Goal: Task Accomplishment & Management: Manage account settings

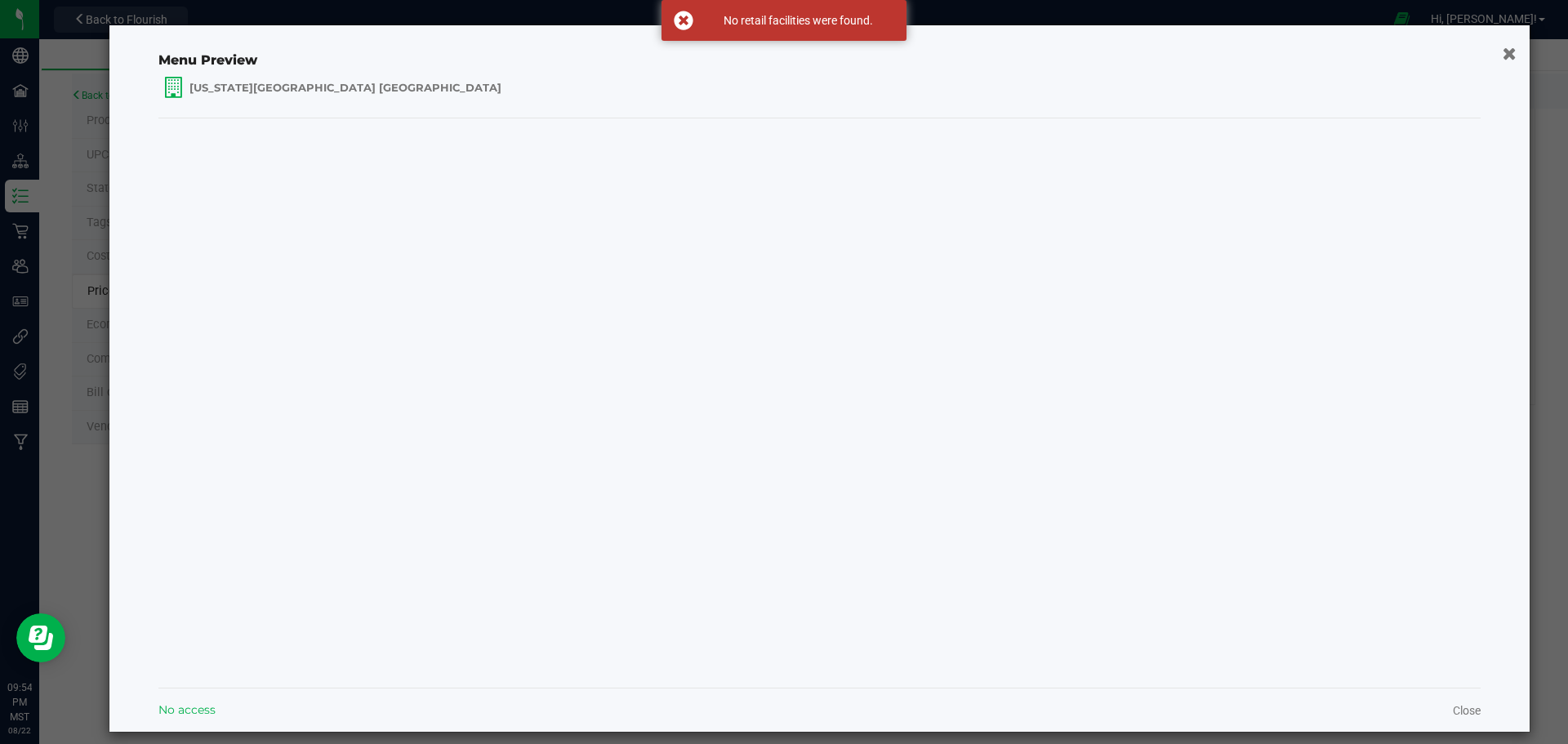
click at [1503, 52] on icon "button" at bounding box center [1510, 52] width 14 height 17
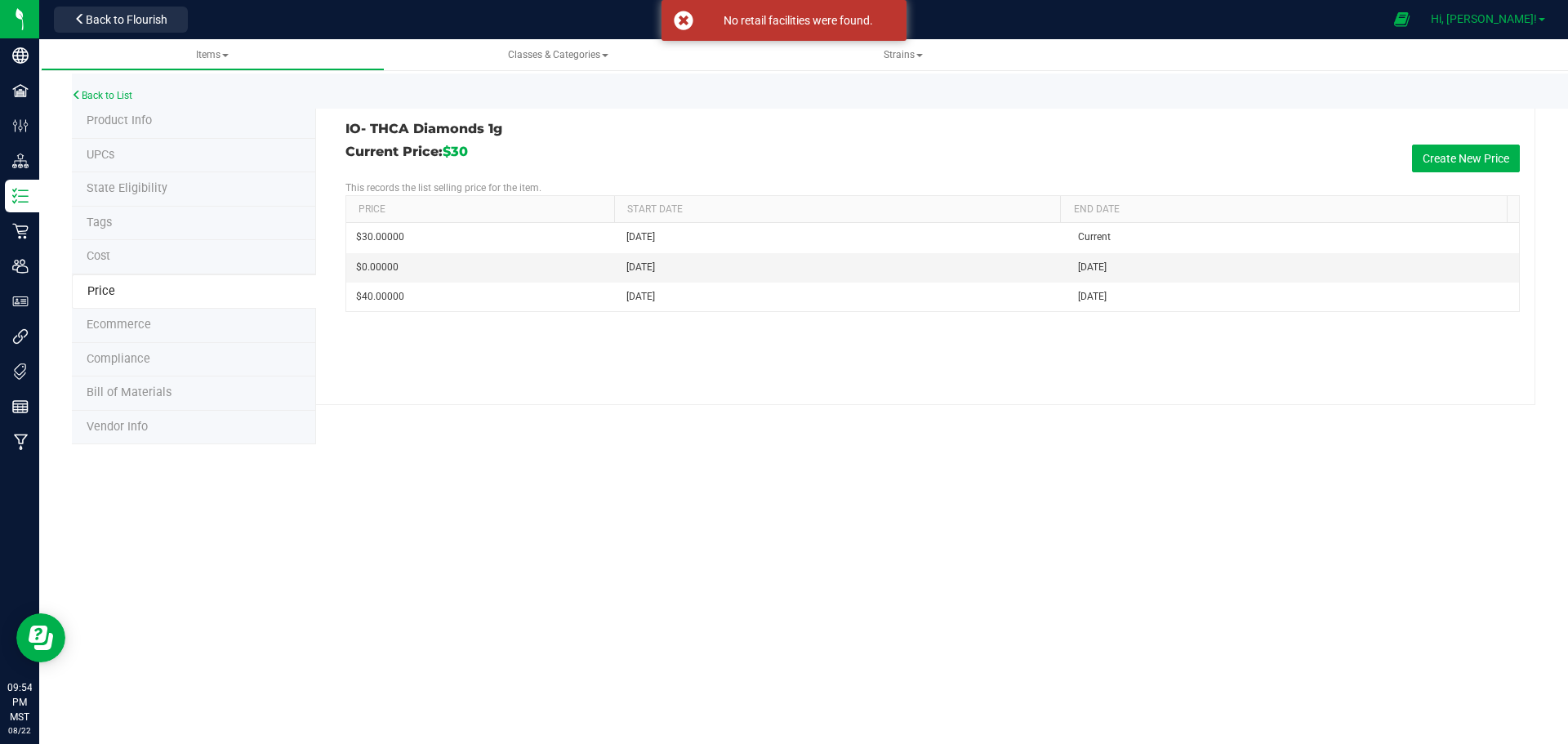
click at [1528, 27] on link "Hi, [PERSON_NAME]!" at bounding box center [1487, 19] width 127 height 17
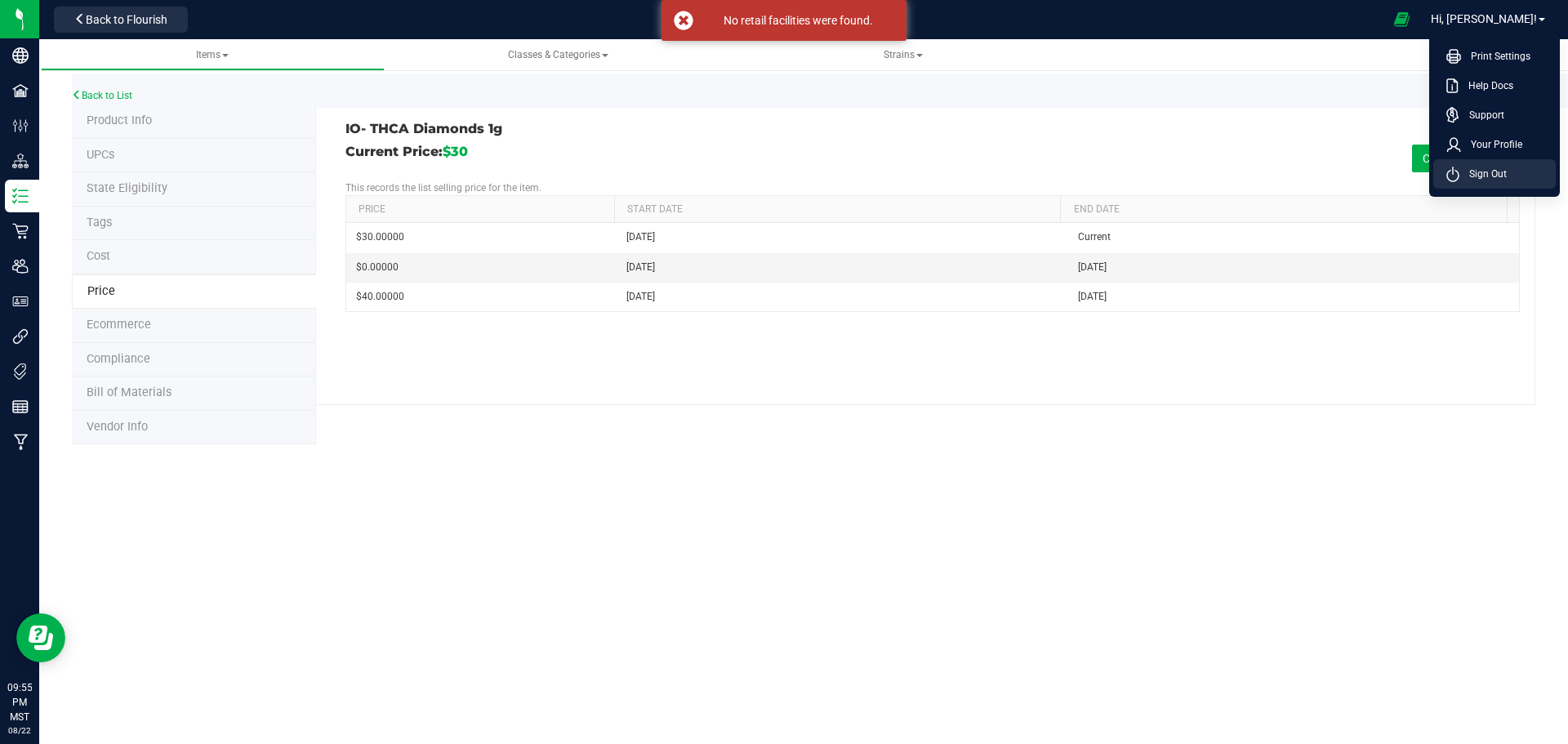
click at [1502, 177] on span "Sign Out" at bounding box center [1483, 173] width 47 height 17
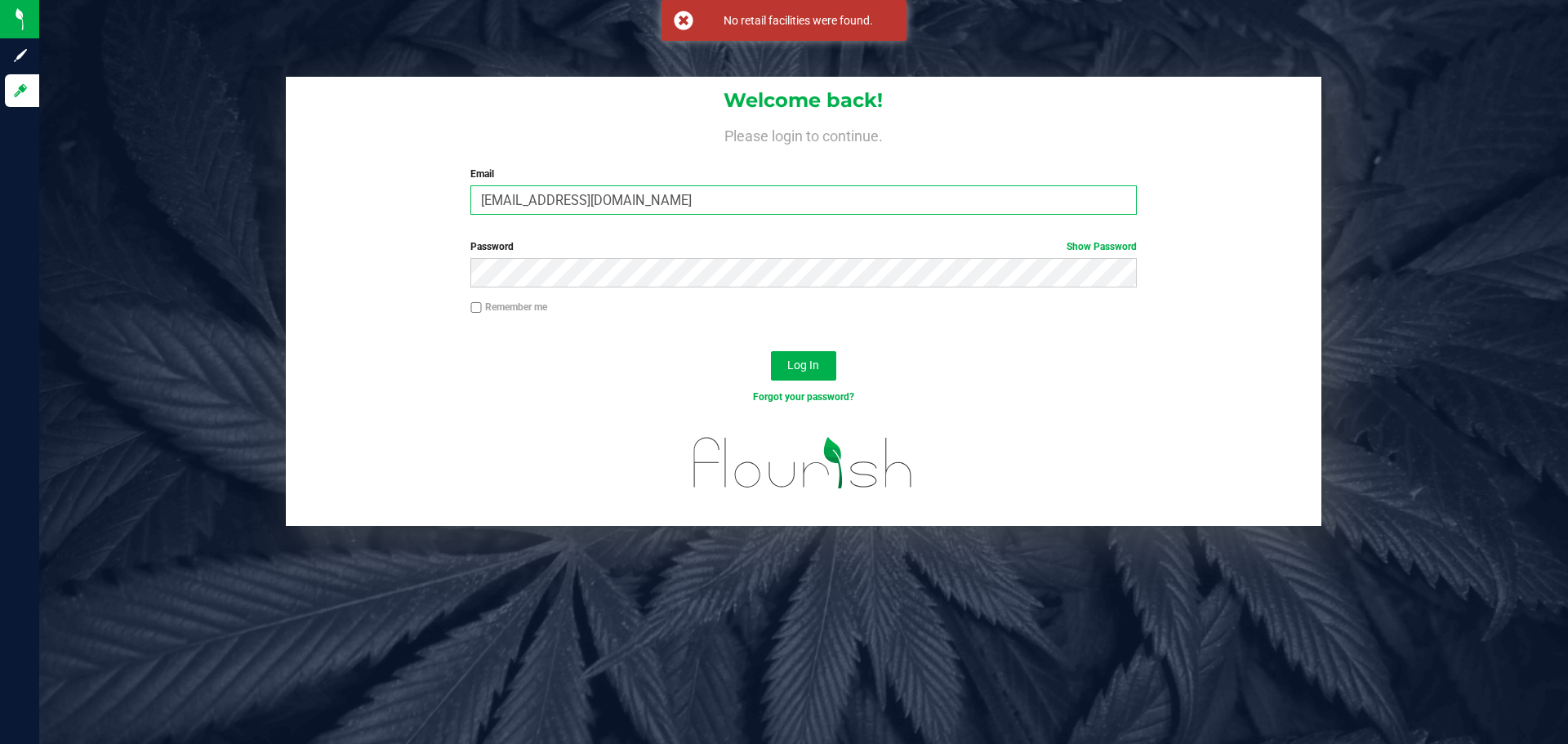
click at [768, 204] on input "[EMAIL_ADDRESS][DOMAIN_NAME]" at bounding box center [804, 200] width 666 height 30
type input "[EMAIL_ADDRESS][DOMAIN_NAME]"
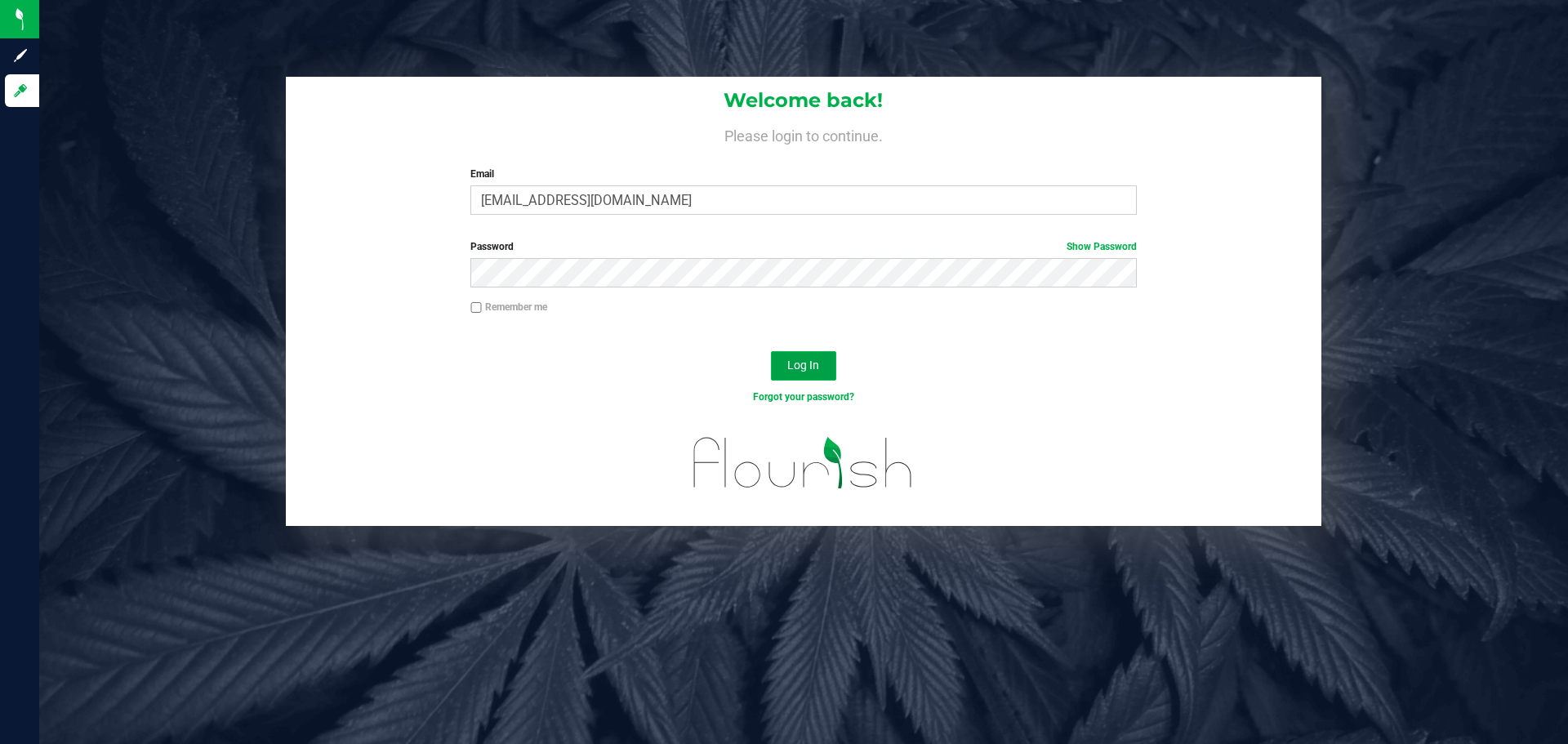
click at [811, 371] on span "Log In" at bounding box center [803, 365] width 32 height 13
